Goal: Transaction & Acquisition: Purchase product/service

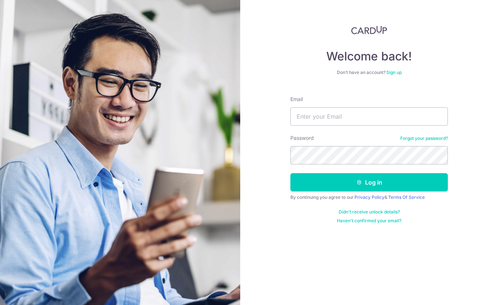
type input "[EMAIL_ADDRESS][DOMAIN_NAME]"
click at [290, 173] on button "Log in" at bounding box center [368, 182] width 157 height 18
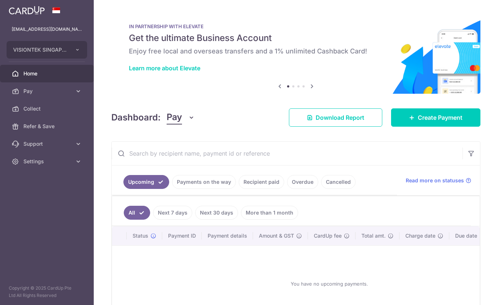
click at [78, 92] on icon at bounding box center [78, 90] width 7 height 7
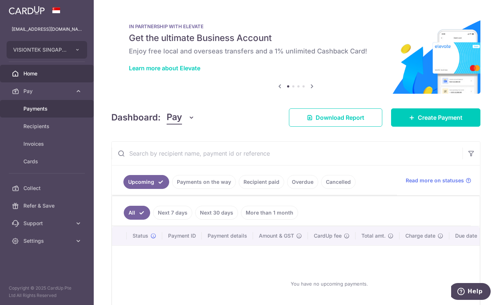
click at [53, 111] on span "Payments" at bounding box center [47, 108] width 48 height 7
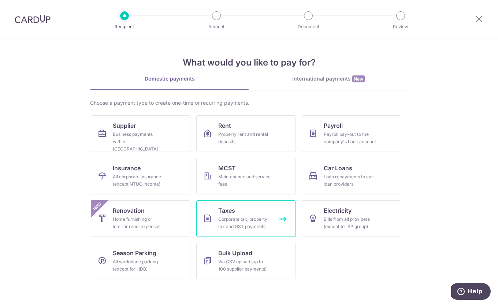
click at [246, 220] on div "Corporate tax, property tax and GST payments" at bounding box center [244, 223] width 53 height 15
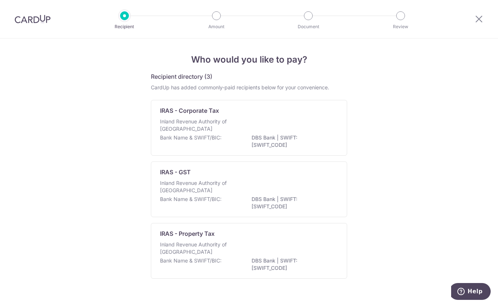
click at [283, 138] on p "DBS Bank | SWIFT: DBSSSGSGXXX" at bounding box center [292, 141] width 82 height 15
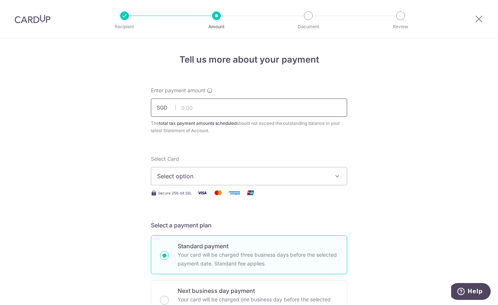
click at [200, 102] on input "text" at bounding box center [249, 107] width 196 height 18
click at [218, 109] on input "text" at bounding box center [249, 107] width 196 height 18
